Goal: Task Accomplishment & Management: Manage account settings

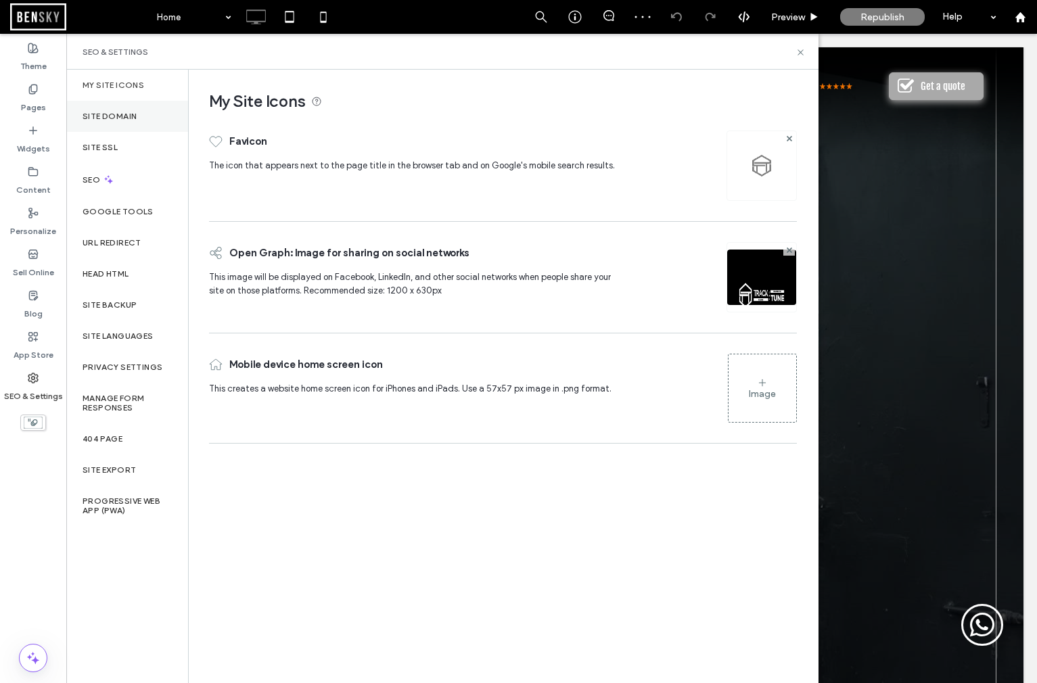
click at [120, 117] on label "Site Domain" at bounding box center [110, 116] width 54 height 9
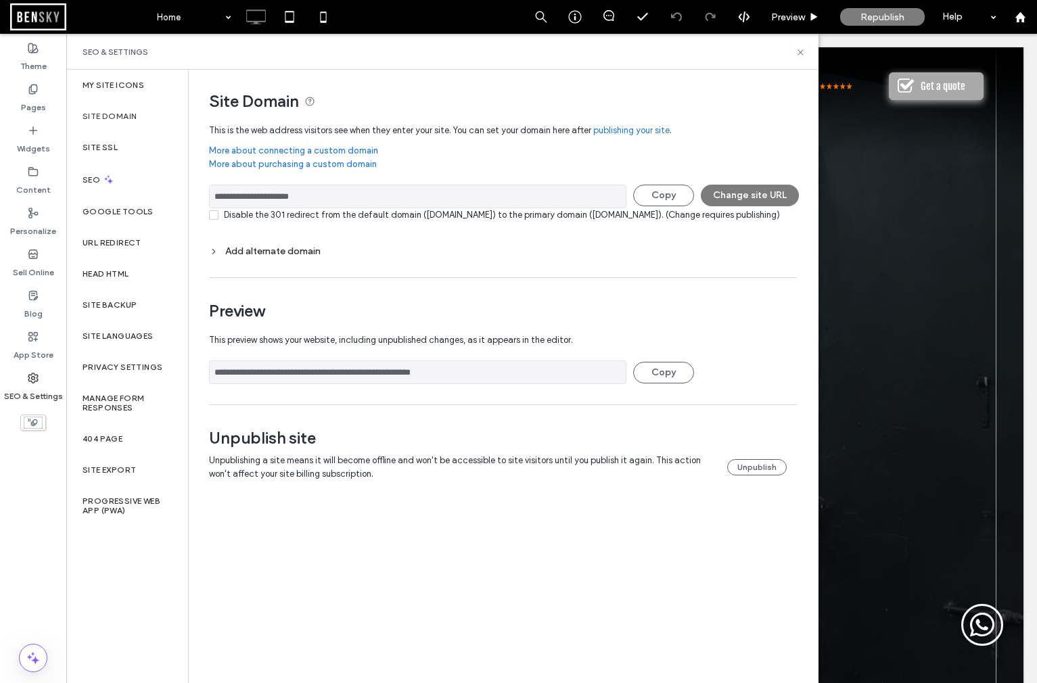
click at [778, 481] on div "Unpublishing a site means it will become offline and won't be accessible to sit…" at bounding box center [498, 467] width 578 height 27
click at [767, 476] on button "Unpublish" at bounding box center [757, 467] width 60 height 16
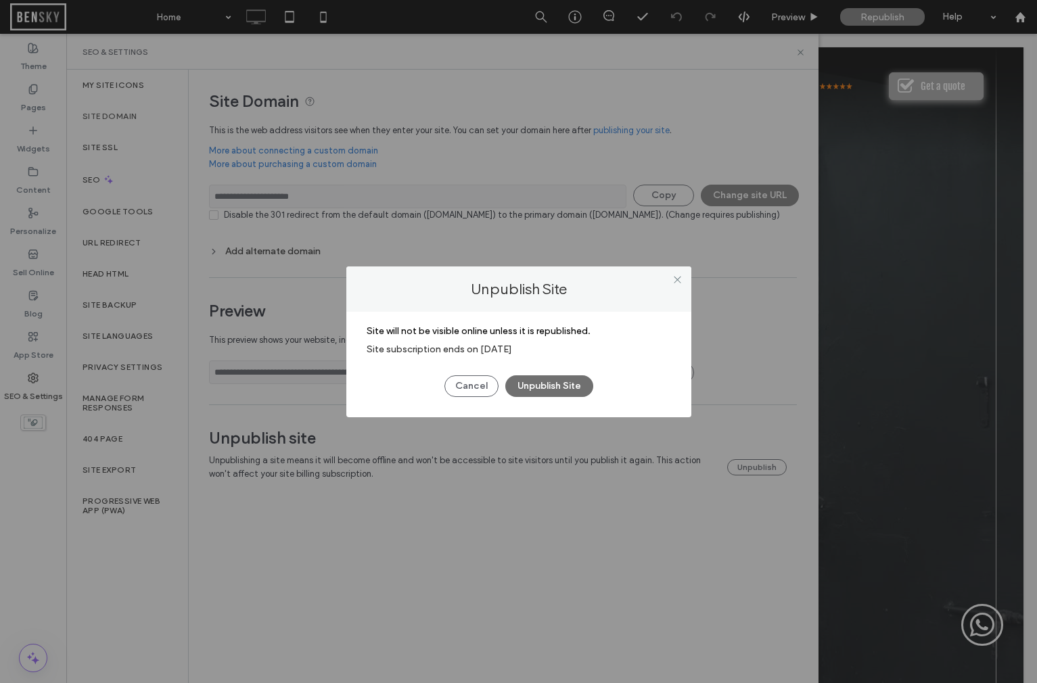
click at [554, 388] on button "Unpublish Site" at bounding box center [549, 386] width 88 height 22
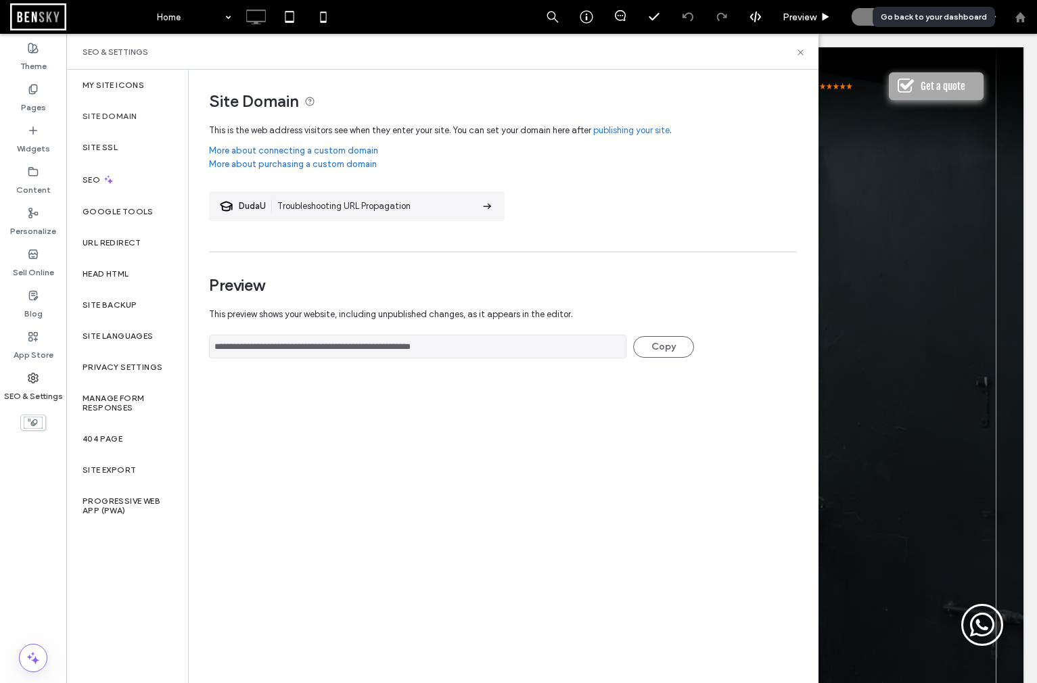
click at [1013, 23] on div at bounding box center [1020, 17] width 34 height 34
